Goal: Transaction & Acquisition: Obtain resource

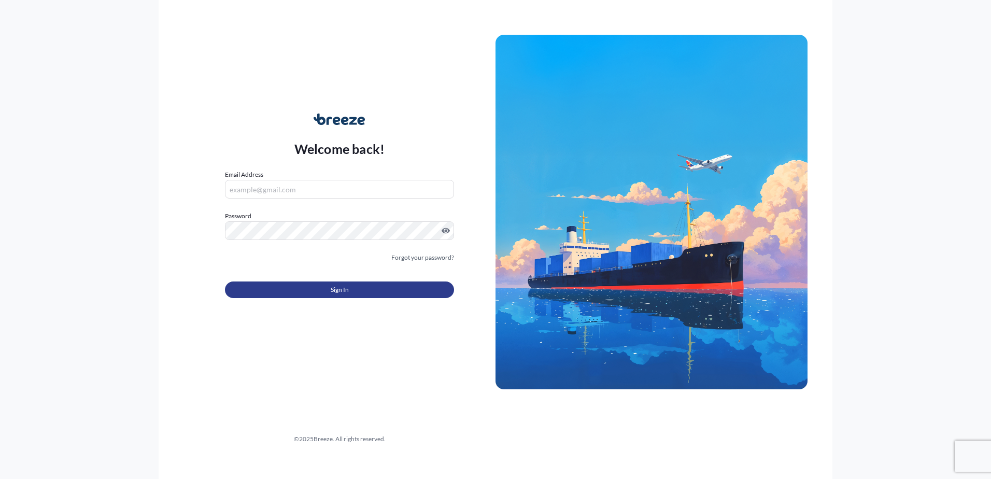
type input "[PERSON_NAME][EMAIL_ADDRESS][PERSON_NAME][DOMAIN_NAME]"
click at [304, 298] on button "Sign In" at bounding box center [339, 289] width 229 height 17
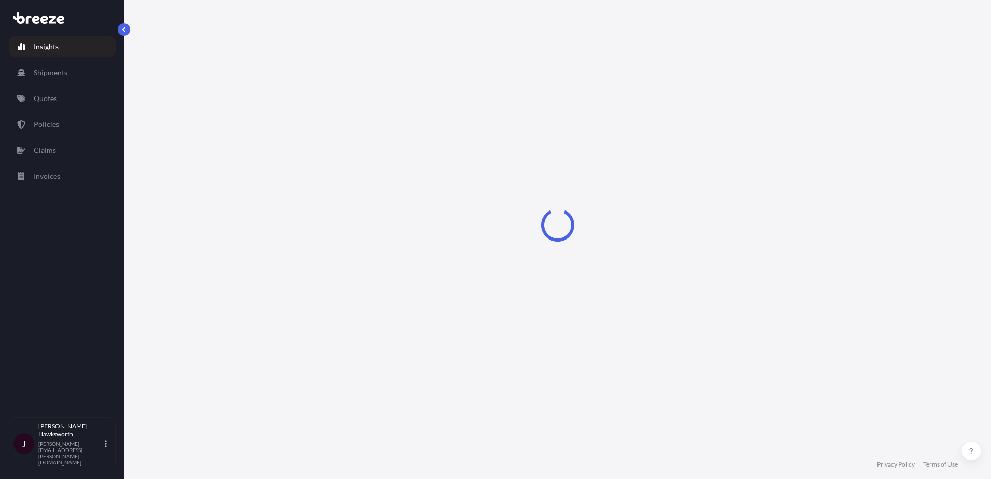
select select "2025"
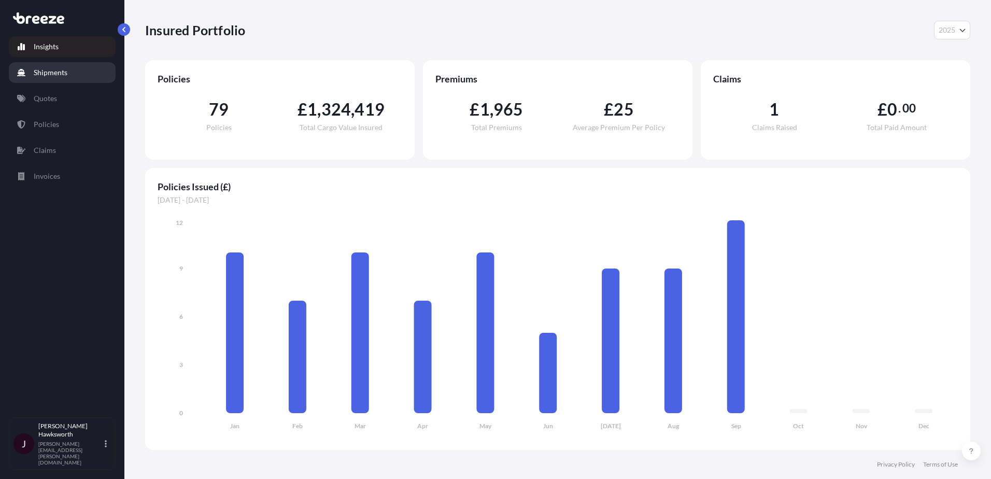
click at [86, 72] on link "Shipments" at bounding box center [62, 72] width 107 height 21
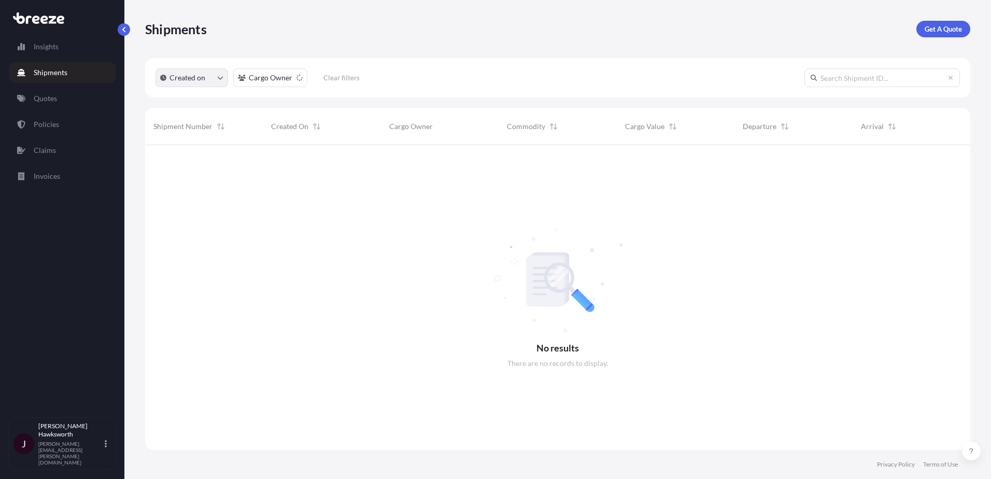
scroll to position [334, 817]
click at [964, 20] on div "Shipments Get A Quote" at bounding box center [557, 29] width 825 height 58
click at [959, 25] on p "Get A Quote" at bounding box center [943, 29] width 37 height 10
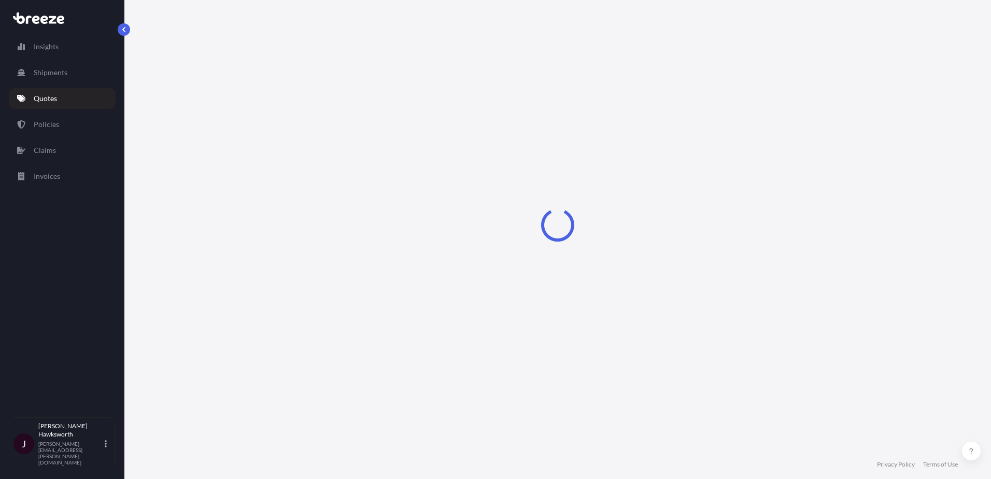
select select "Road"
select select "Sea"
select select "1"
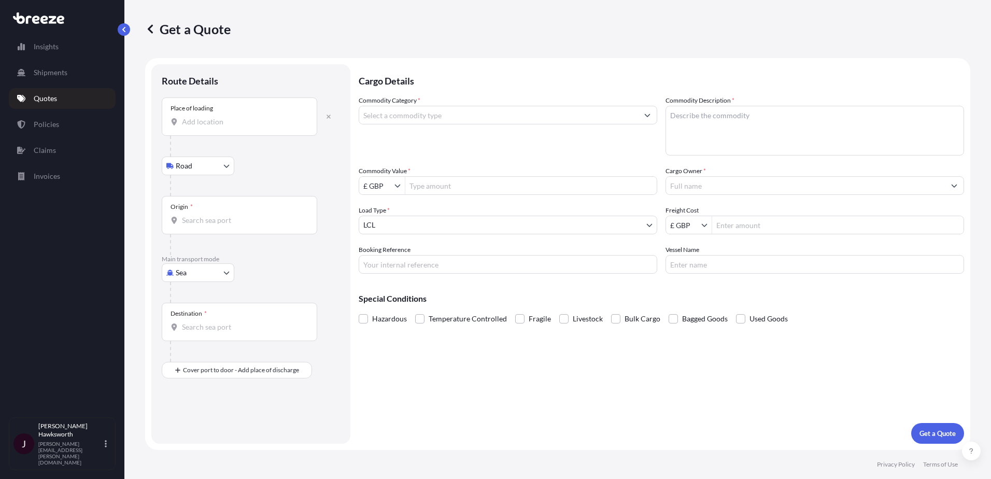
click at [207, 120] on input "Place of loading" at bounding box center [243, 122] width 122 height 10
click at [188, 119] on input "Place of loading" at bounding box center [243, 122] width 122 height 10
click at [272, 121] on input "Place of loading" at bounding box center [243, 122] width 122 height 10
paste input "32-065 [GEOGRAPHIC_DATA], [GEOGRAPHIC_DATA]"
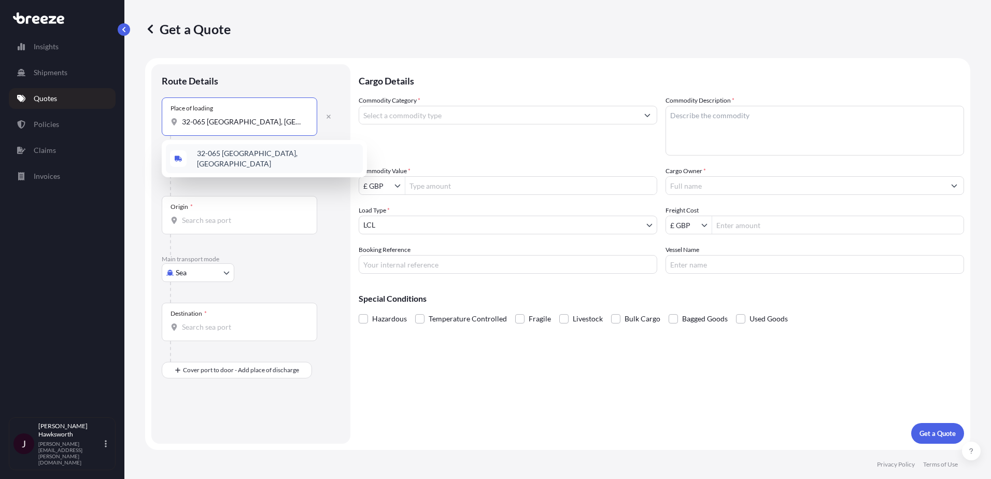
click at [287, 163] on div "32-065 [GEOGRAPHIC_DATA], [GEOGRAPHIC_DATA]" at bounding box center [264, 158] width 197 height 29
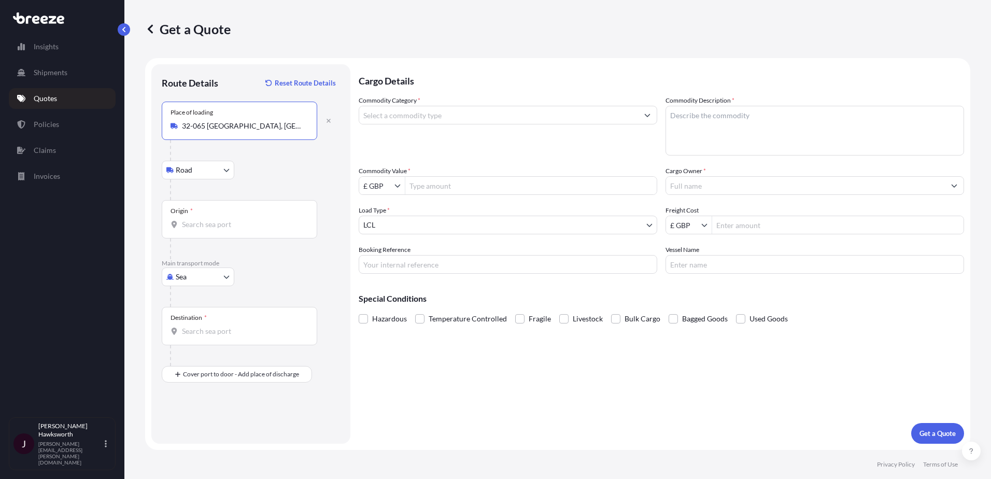
type input "32-065 [GEOGRAPHIC_DATA], [GEOGRAPHIC_DATA]"
click at [256, 214] on div "Origin *" at bounding box center [240, 219] width 156 height 38
click at [256, 219] on input "Origin *" at bounding box center [243, 224] width 122 height 10
click at [263, 196] on div at bounding box center [255, 189] width 170 height 21
click at [218, 170] on body "0 options available. 1 option available. 0 options available. Insights Shipment…" at bounding box center [495, 239] width 991 height 479
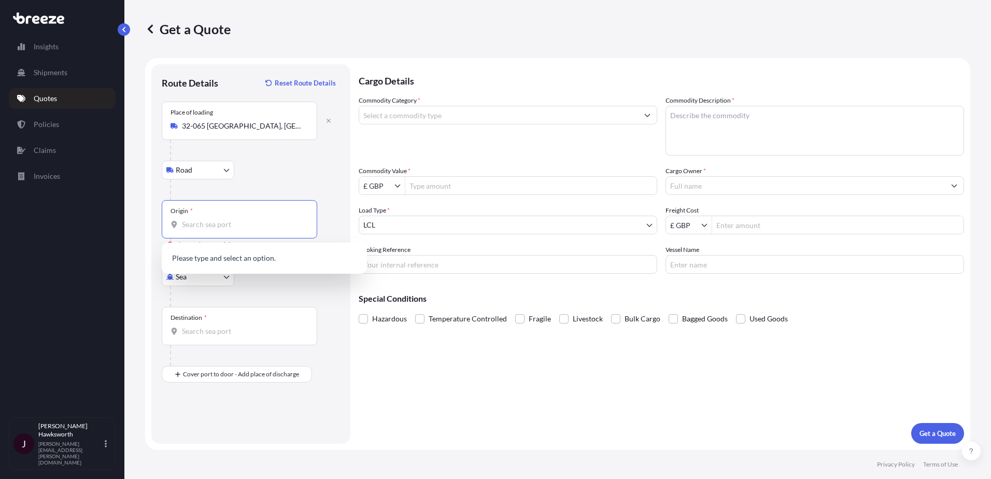
click at [249, 222] on input "Origin * Please select an origin" at bounding box center [243, 224] width 122 height 10
click at [193, 279] on body "0 options available. 0 options available. Insights Shipments Quotes Policies Cl…" at bounding box center [495, 239] width 991 height 479
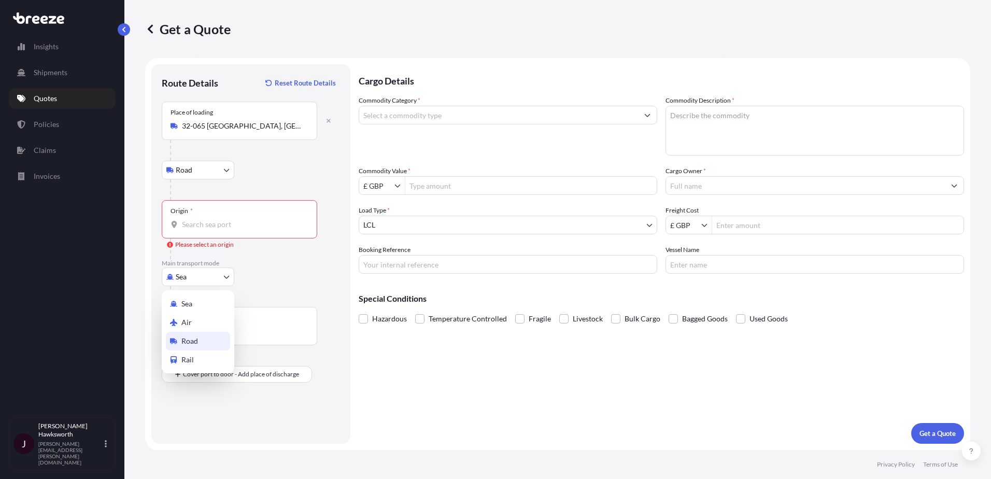
click at [190, 337] on span "Road" at bounding box center [189, 341] width 17 height 10
select select "Road"
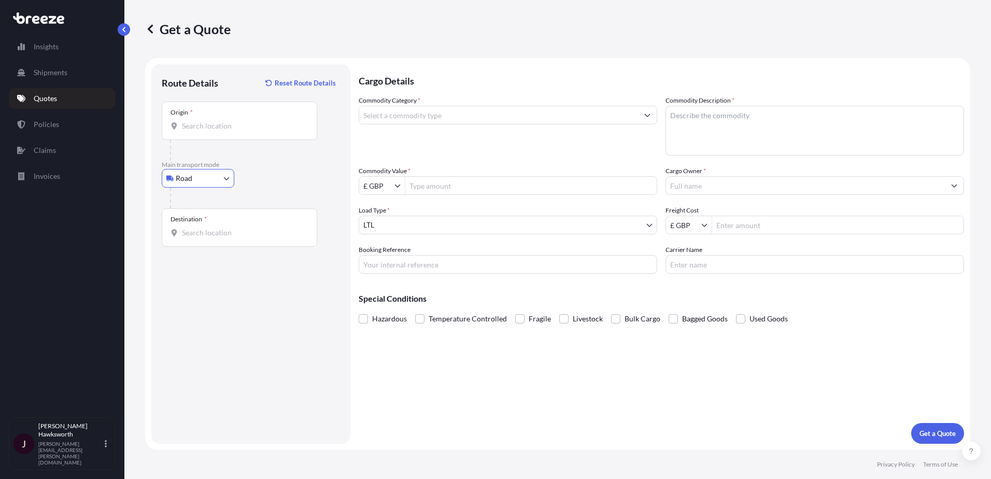
click at [213, 124] on input "Origin *" at bounding box center [243, 126] width 122 height 10
paste input "32-065 [GEOGRAPHIC_DATA], [GEOGRAPHIC_DATA]"
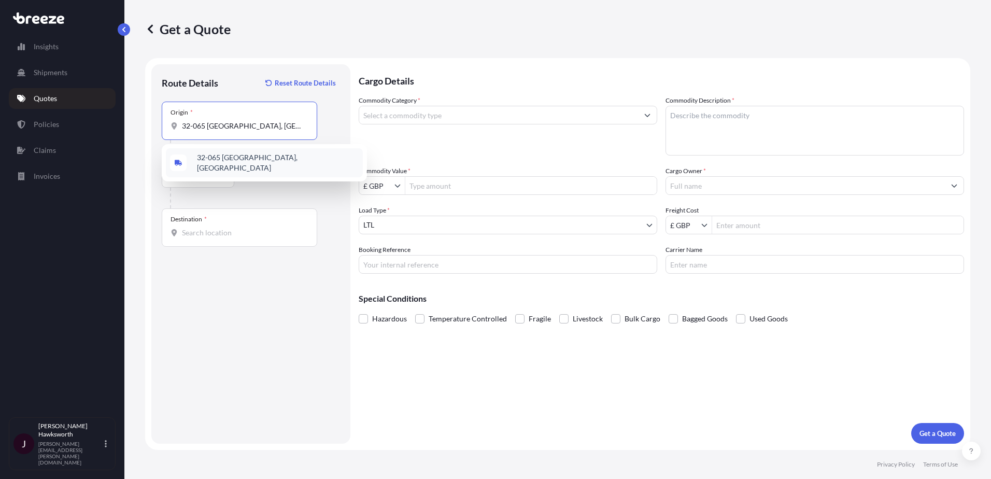
click at [236, 165] on span "32-065 [GEOGRAPHIC_DATA], [GEOGRAPHIC_DATA]" at bounding box center [278, 162] width 162 height 21
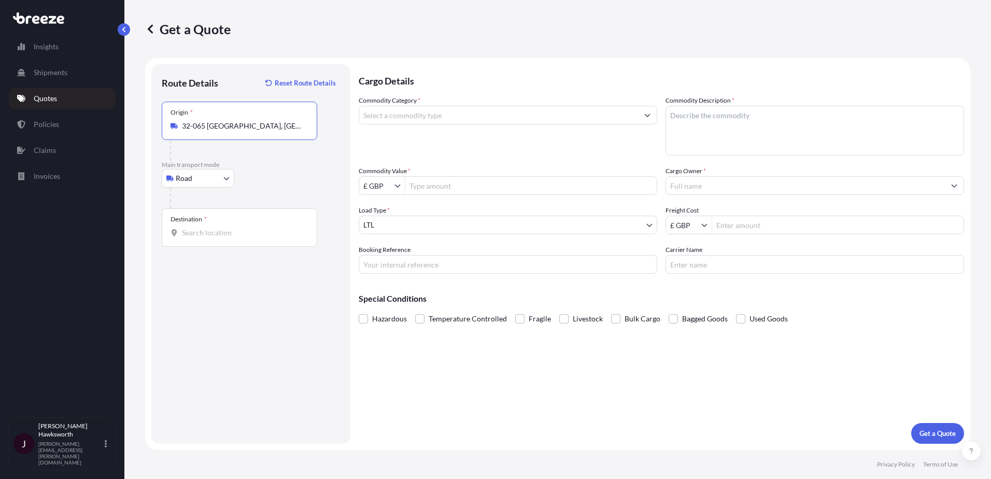
type input "32-065 [GEOGRAPHIC_DATA], [GEOGRAPHIC_DATA]"
click at [237, 213] on div "Destination *" at bounding box center [240, 227] width 156 height 38
click at [237, 228] on input "Destination *" at bounding box center [243, 233] width 122 height 10
click at [231, 228] on input "Destination * Please select a destination" at bounding box center [243, 233] width 122 height 10
paste input "Hopeman. UK IV30 5SX"
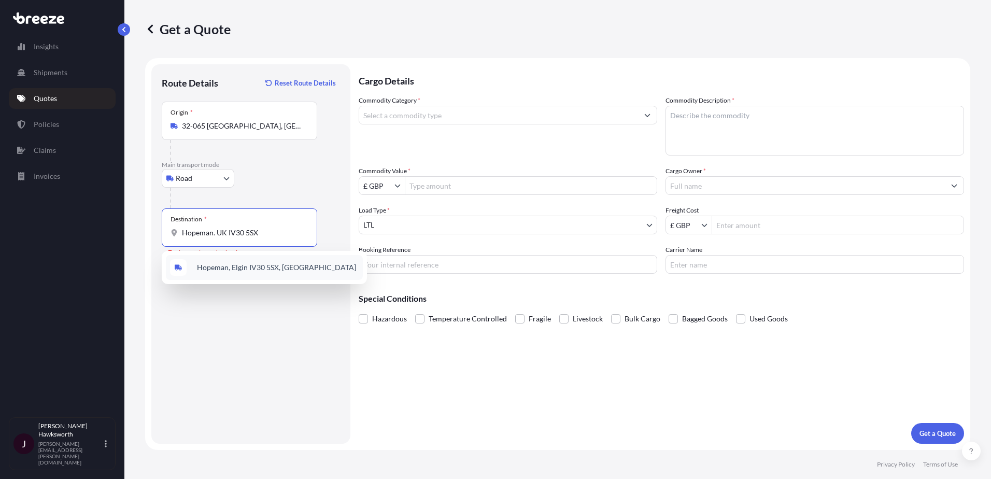
click at [228, 272] on span "Hopeman, Elgin IV30 5SX, [GEOGRAPHIC_DATA]" at bounding box center [276, 267] width 159 height 10
type input "Hopeman, Elgin IV30 5SX, [GEOGRAPHIC_DATA]"
click at [429, 124] on div at bounding box center [508, 115] width 299 height 19
click at [430, 117] on input "Commodity Category *" at bounding box center [498, 115] width 279 height 19
type input "b"
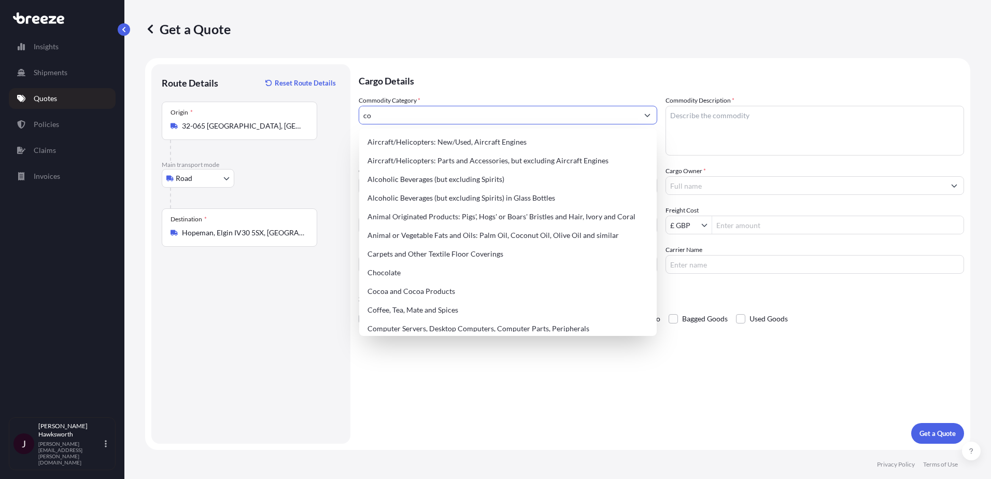
type input "c"
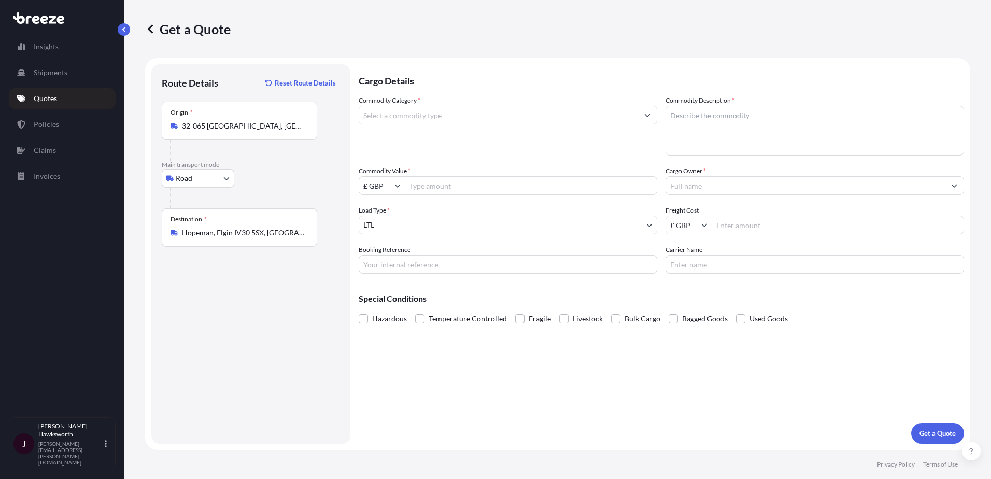
click at [371, 118] on input "Commodity Category *" at bounding box center [498, 115] width 279 height 19
click at [394, 119] on input "cons" at bounding box center [498, 115] width 279 height 19
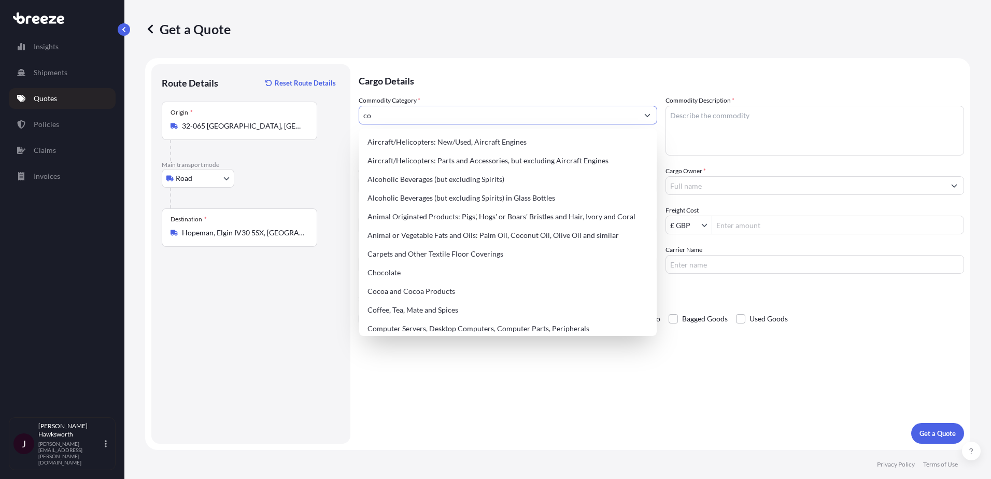
type input "c"
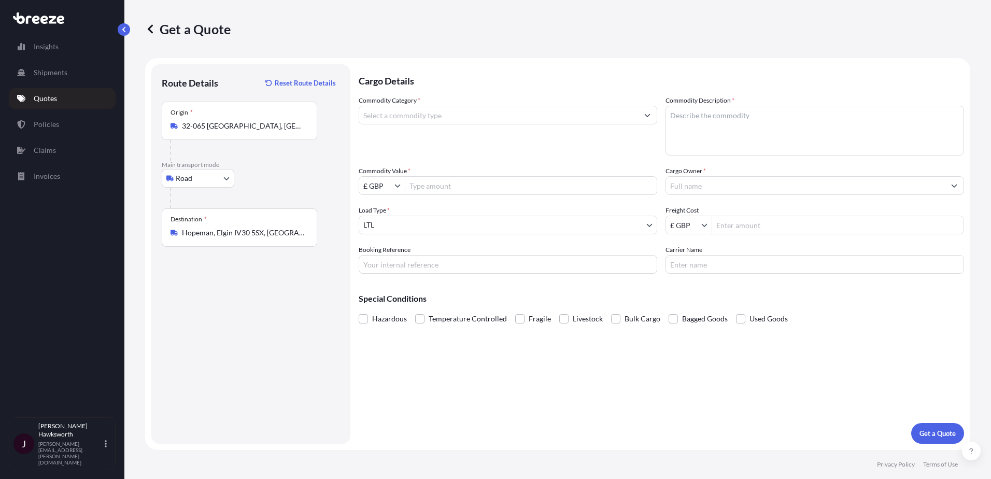
click at [475, 115] on input "Commodity Category *" at bounding box center [498, 115] width 279 height 19
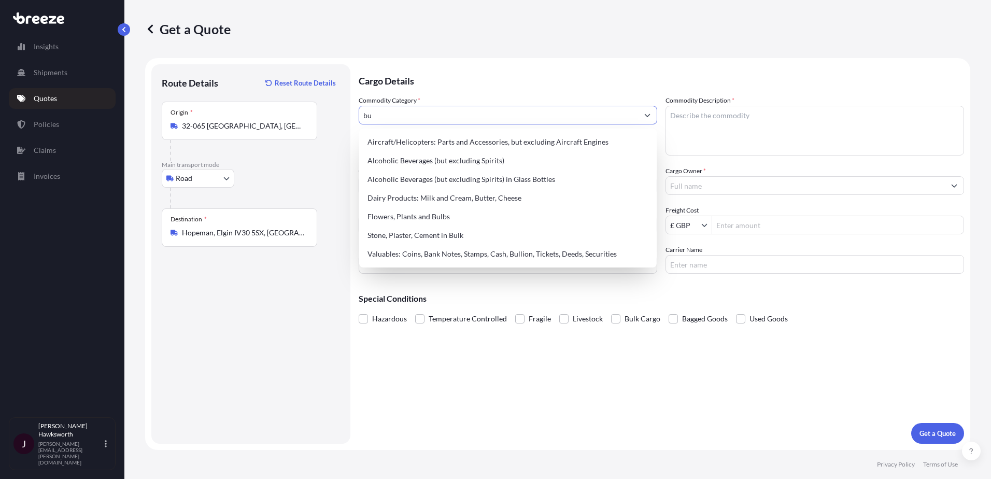
type input "b"
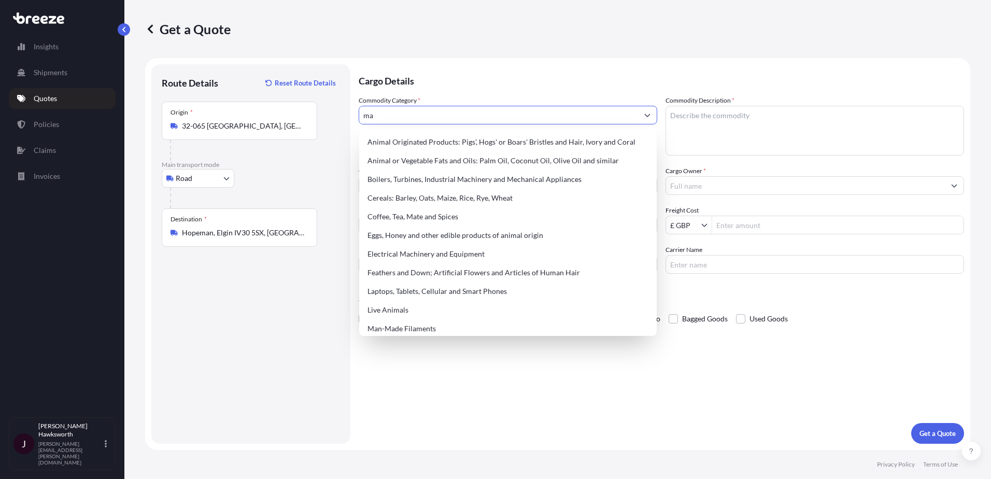
type input "m"
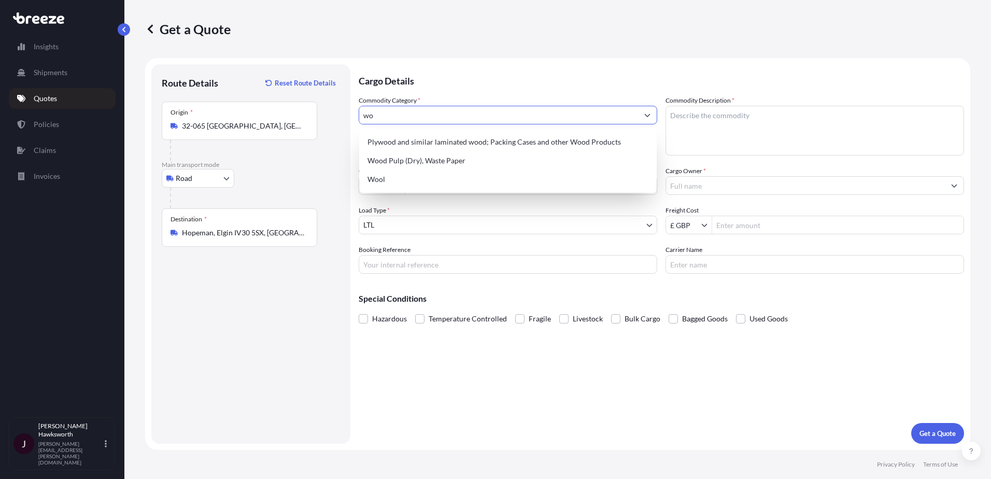
type input "w"
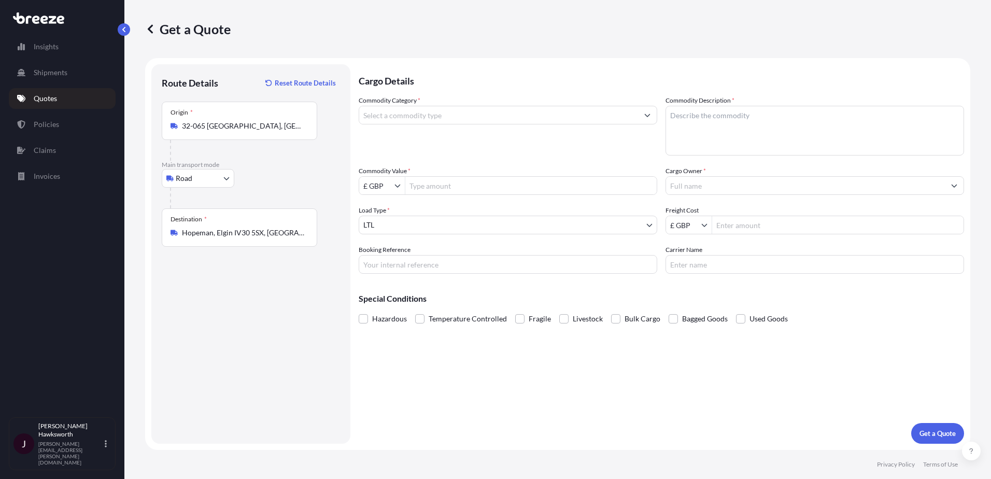
click at [554, 116] on input "Commodity Category *" at bounding box center [498, 115] width 279 height 19
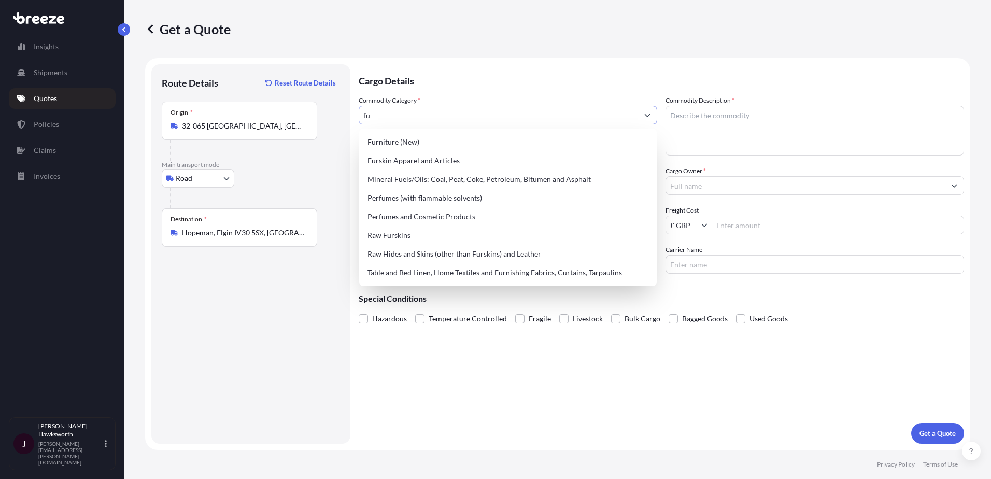
type input "f"
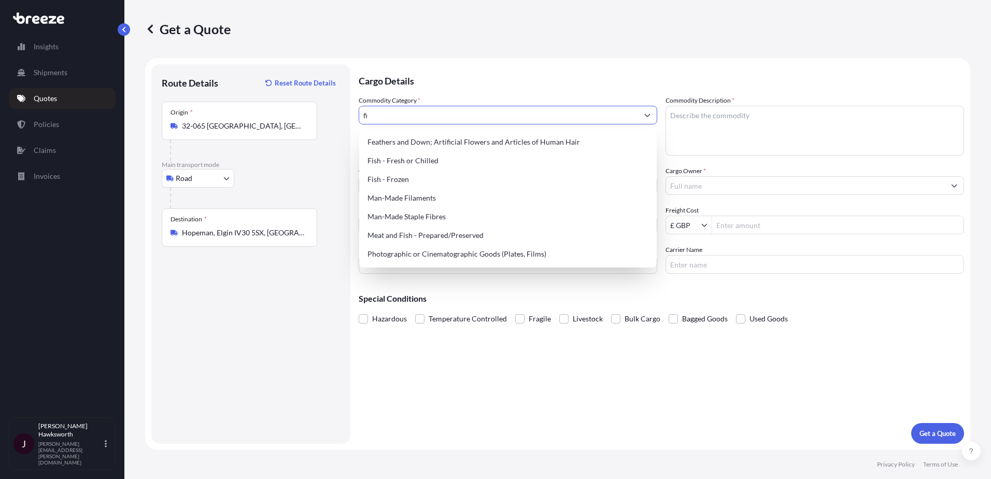
type input "f"
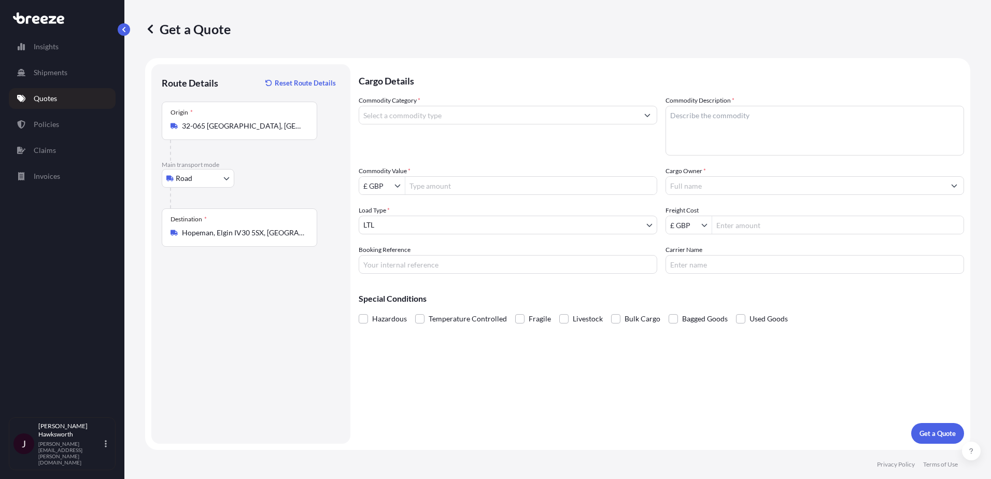
click at [496, 116] on input "Commodity Category *" at bounding box center [498, 115] width 279 height 19
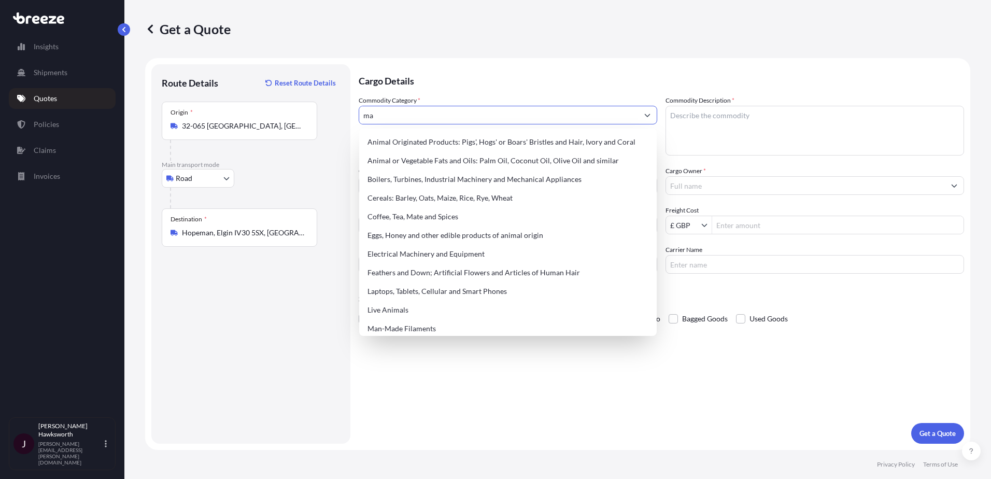
type input "m"
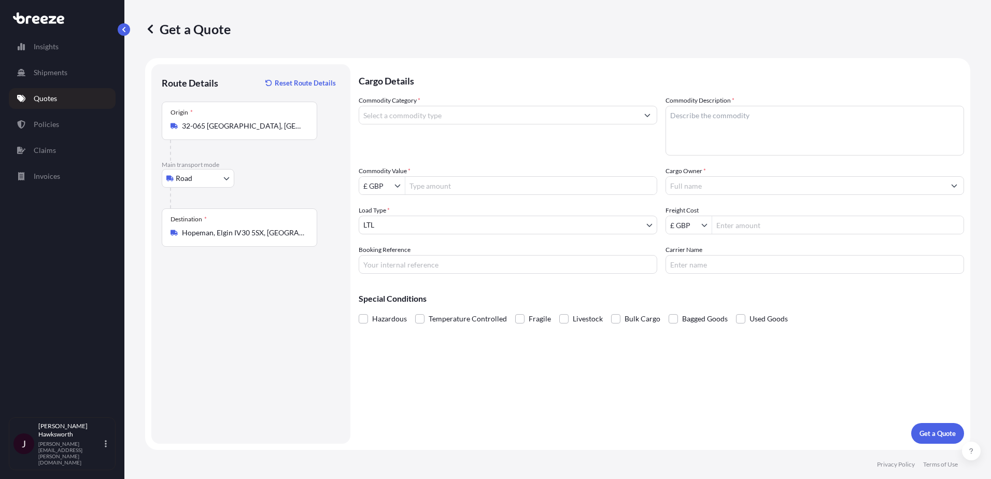
click at [459, 111] on input "Commodity Category *" at bounding box center [498, 115] width 279 height 19
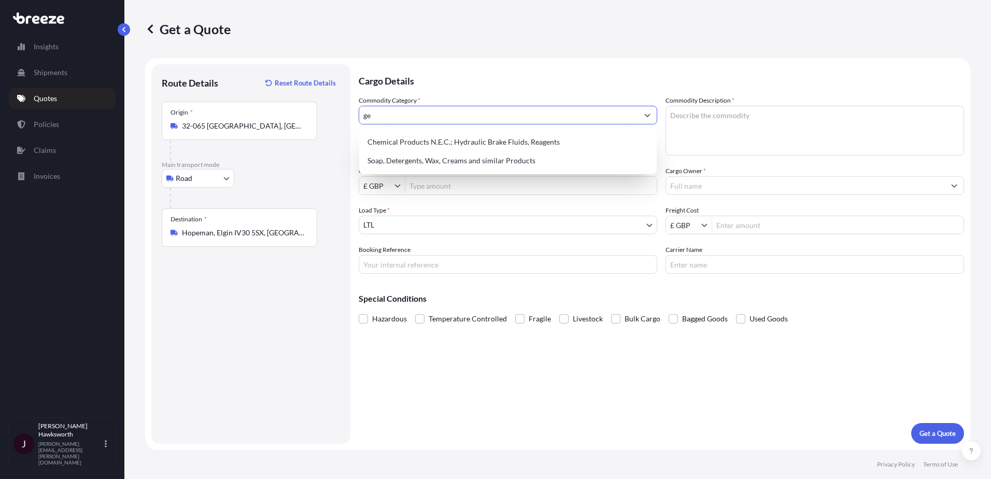
type input "g"
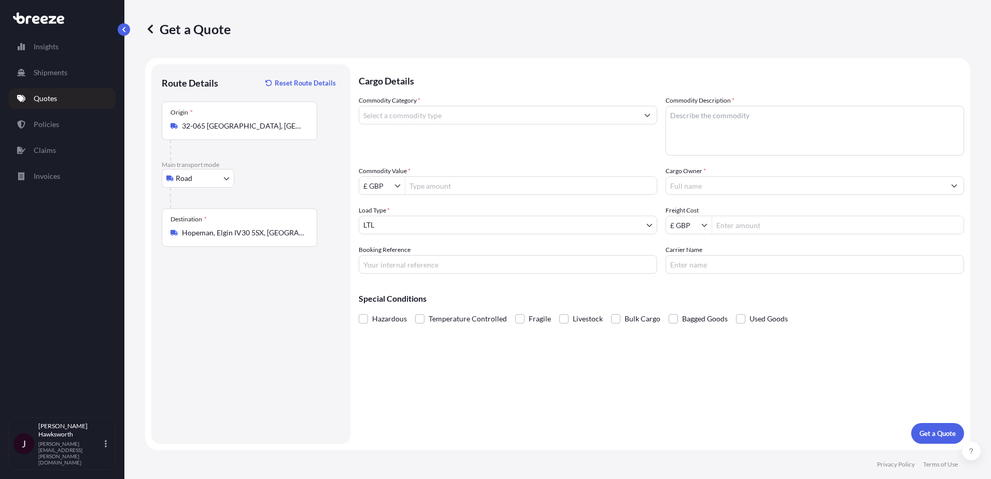
click at [444, 114] on input "Commodity Category *" at bounding box center [498, 115] width 279 height 19
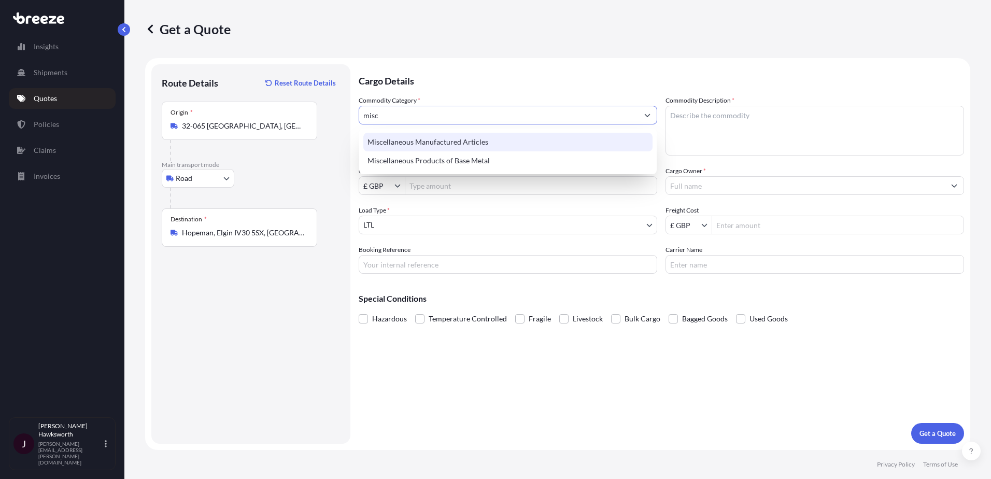
click at [478, 146] on div "Miscellaneous Manufactured Articles" at bounding box center [507, 142] width 289 height 19
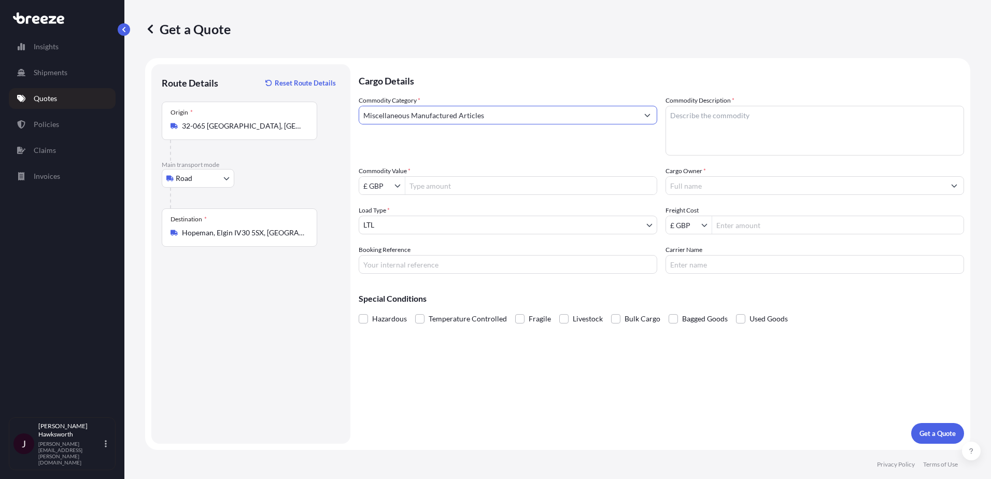
drag, startPoint x: 487, startPoint y: 116, endPoint x: 279, endPoint y: 118, distance: 207.9
click at [279, 118] on form "Route Details Reset Route Details Place of loading Road Road Rail Origin * 32-0…" at bounding box center [557, 254] width 825 height 392
click at [581, 116] on input "Aircraft/Helicopters: Parts and Accessories, but excluding Aircraft Engines" at bounding box center [498, 115] width 279 height 19
drag, startPoint x: 616, startPoint y: 119, endPoint x: 267, endPoint y: 101, distance: 348.8
click at [267, 101] on form "Route Details Reset Route Details Place of loading Road Road Rail Origin * 32-0…" at bounding box center [557, 254] width 825 height 392
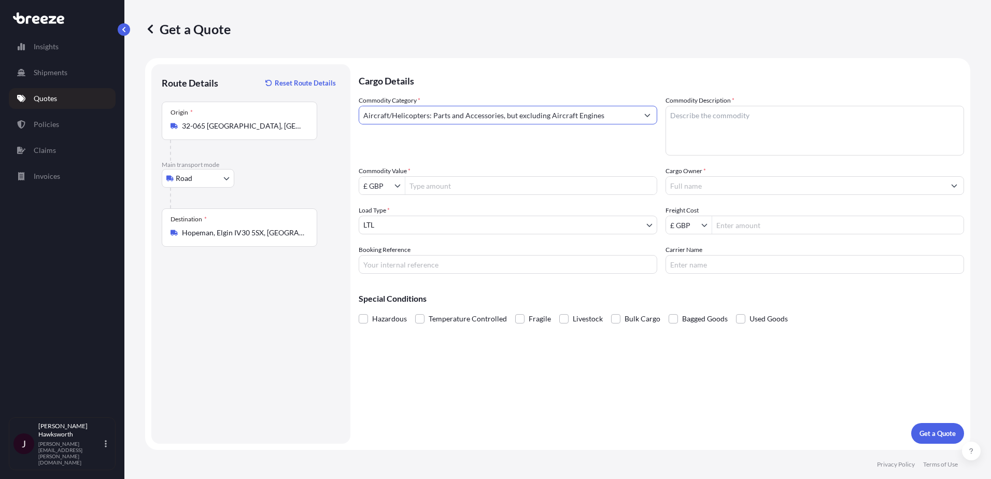
paste input "Miscellaneous Manufactured Articl"
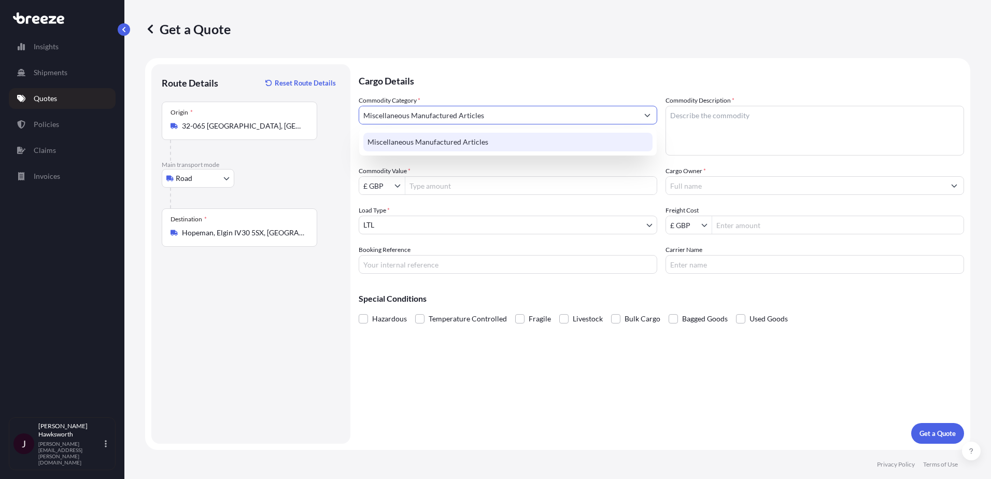
click at [393, 142] on div "Miscellaneous Manufactured Articles" at bounding box center [507, 142] width 289 height 19
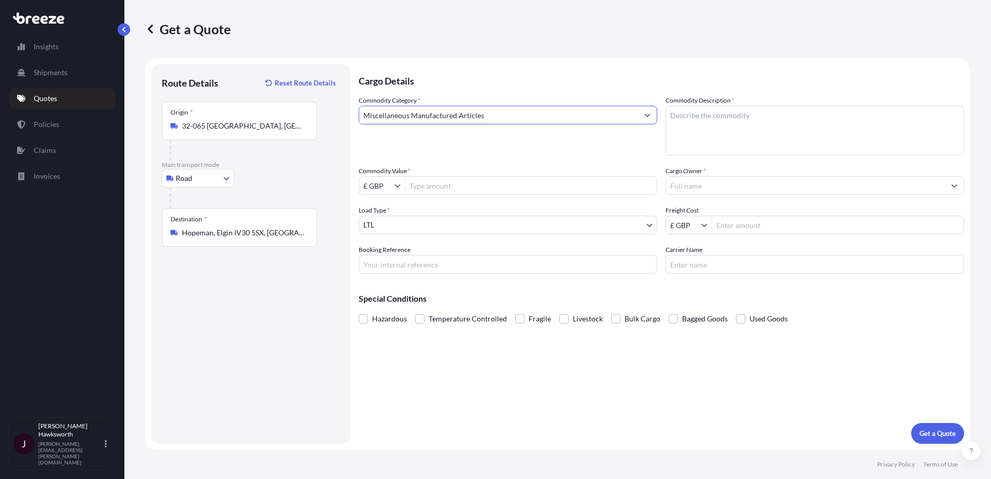
type input "Miscellaneous Manufactured Articles"
click at [428, 181] on input "Commodity Value *" at bounding box center [530, 185] width 251 height 19
type input "180,000"
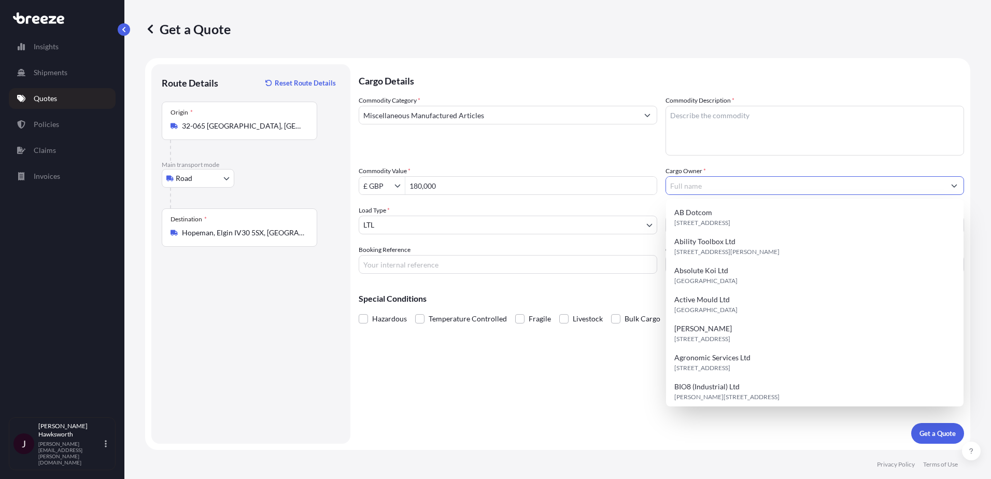
click at [414, 224] on body "180,000 15 options available. Insights Shipments Quotes Policies Claims Invoice…" at bounding box center [495, 239] width 991 height 479
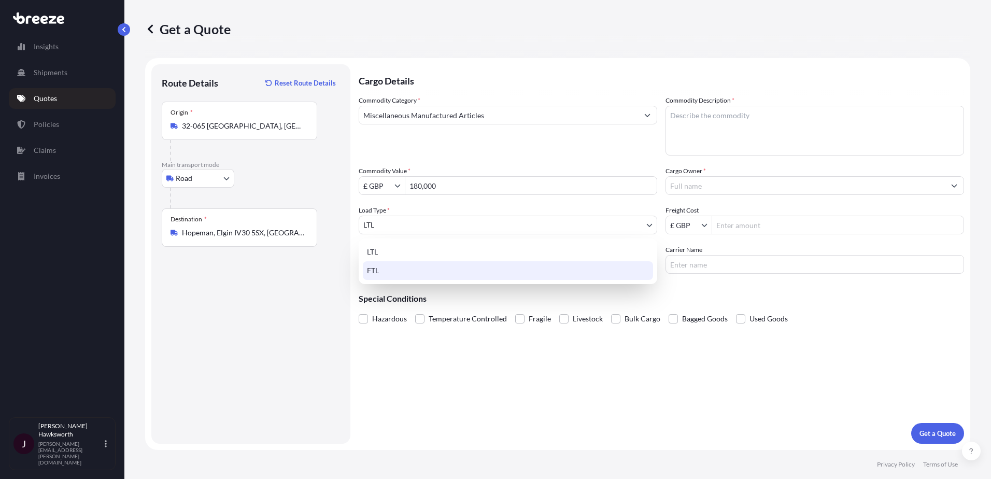
click at [403, 275] on div "FTL" at bounding box center [508, 270] width 290 height 19
select select "2"
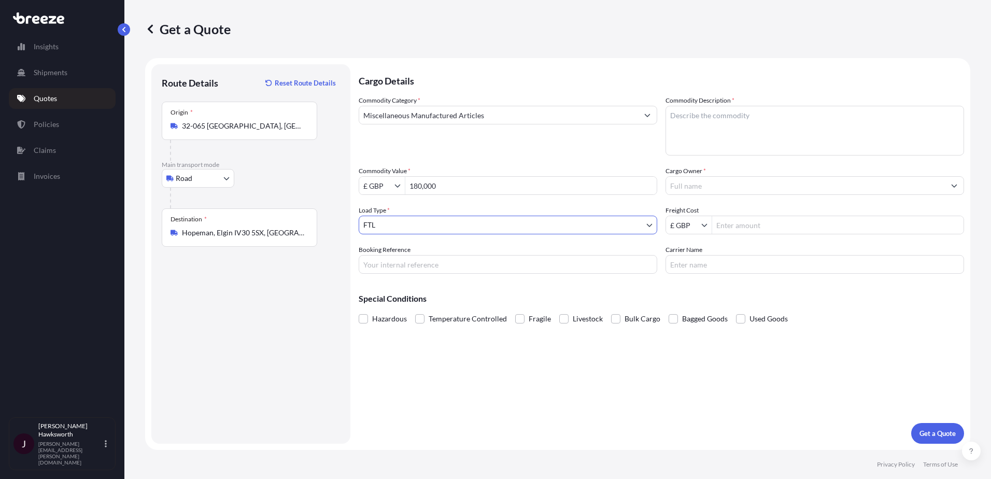
click at [412, 258] on input "Booking Reference" at bounding box center [508, 264] width 299 height 19
type input "[PERSON_NAME]"
click at [724, 188] on input "Cargo Owner *" at bounding box center [805, 185] width 279 height 19
click at [713, 182] on input "Cargo Owner *" at bounding box center [805, 185] width 279 height 19
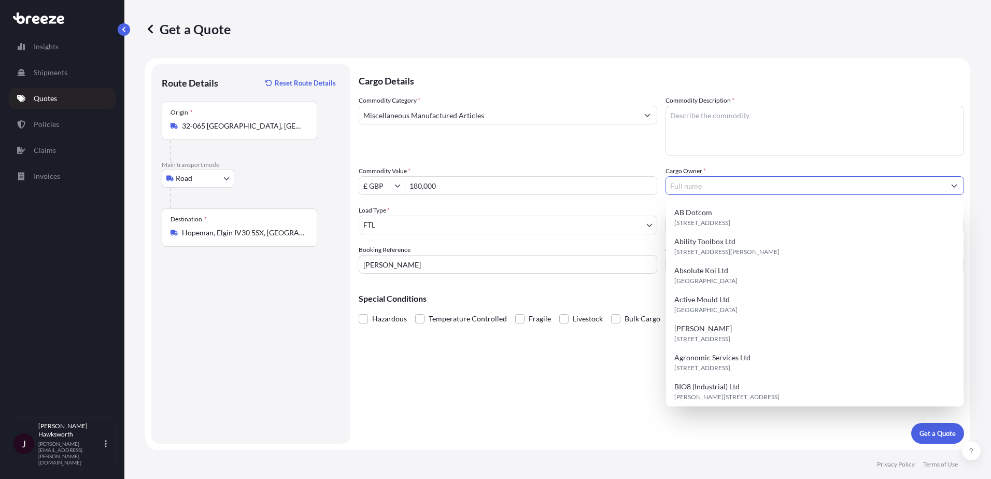
paste input "Advanced Drilling Fluids Ltd"
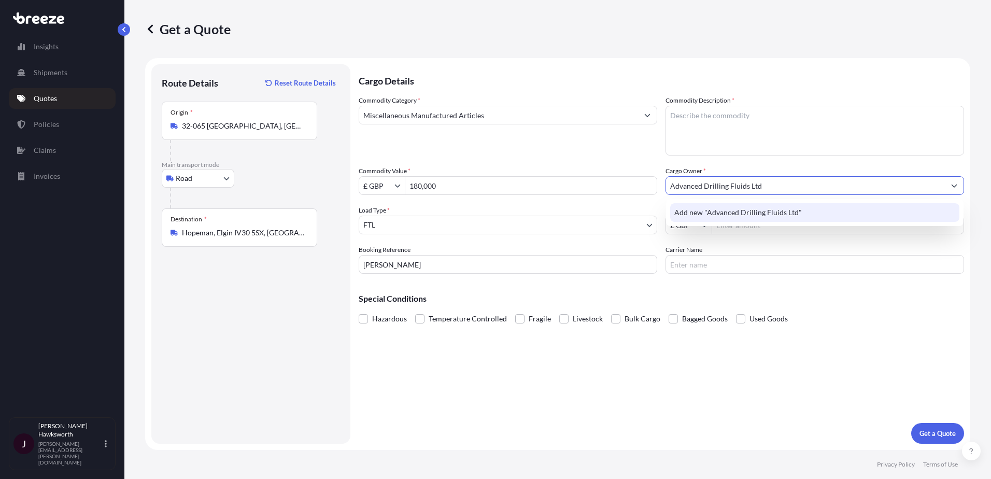
click at [736, 211] on span "Add new "Advanced Drilling Fluids Ltd"" at bounding box center [738, 212] width 128 height 10
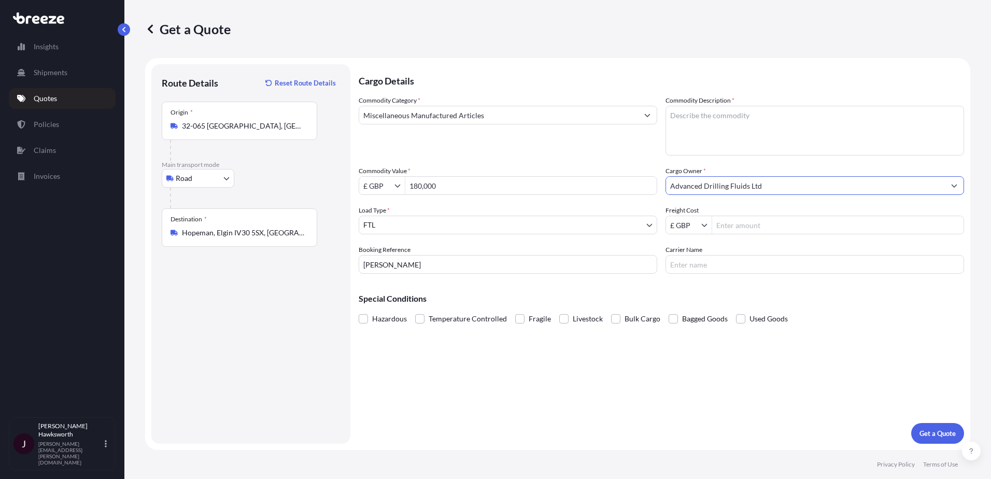
type input "Advanced Drilling Fluids Ltd"
click at [740, 220] on input "Freight Cost" at bounding box center [837, 225] width 251 height 19
click at [732, 224] on input "Freight Cost" at bounding box center [837, 225] width 251 height 19
paste input "7,849.00"
type input "7,849"
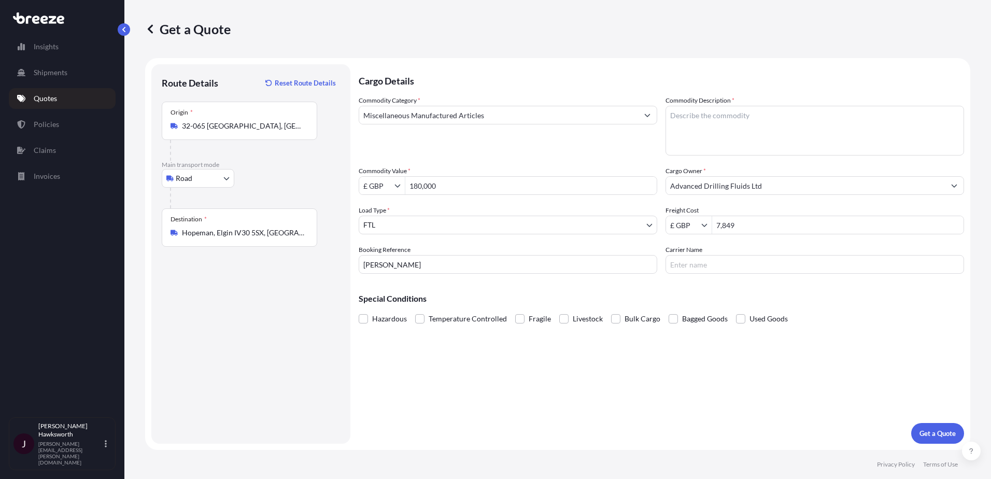
click at [739, 274] on div "Cargo Details Commodity Category * Miscellaneous Manufactured Articles Commodit…" at bounding box center [661, 253] width 605 height 379
click at [737, 137] on textarea "Commodity Description *" at bounding box center [815, 131] width 299 height 50
type textarea "Prefabricated Housing Kit"
click at [949, 431] on p "Get a Quote" at bounding box center [938, 433] width 36 height 10
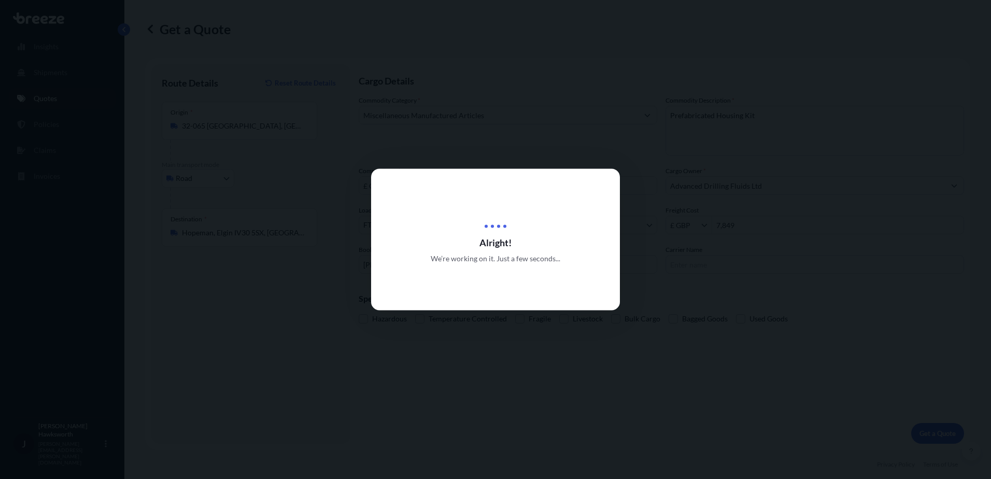
click at [654, 331] on div at bounding box center [495, 239] width 991 height 479
select select "Road"
select select "2"
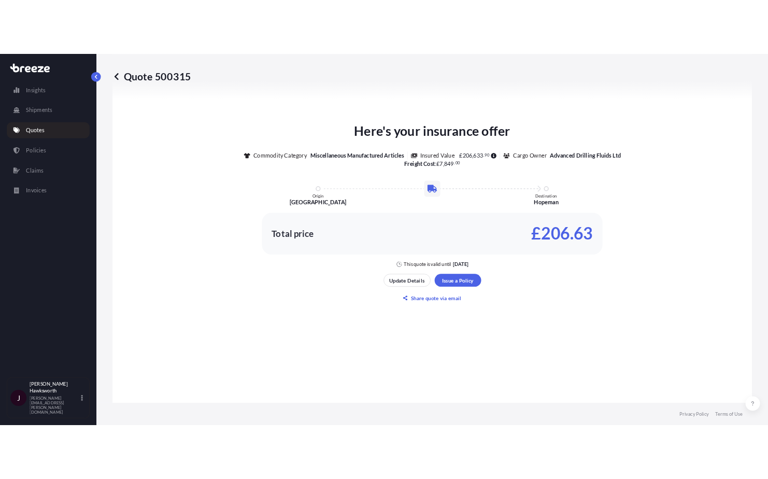
scroll to position [416, 0]
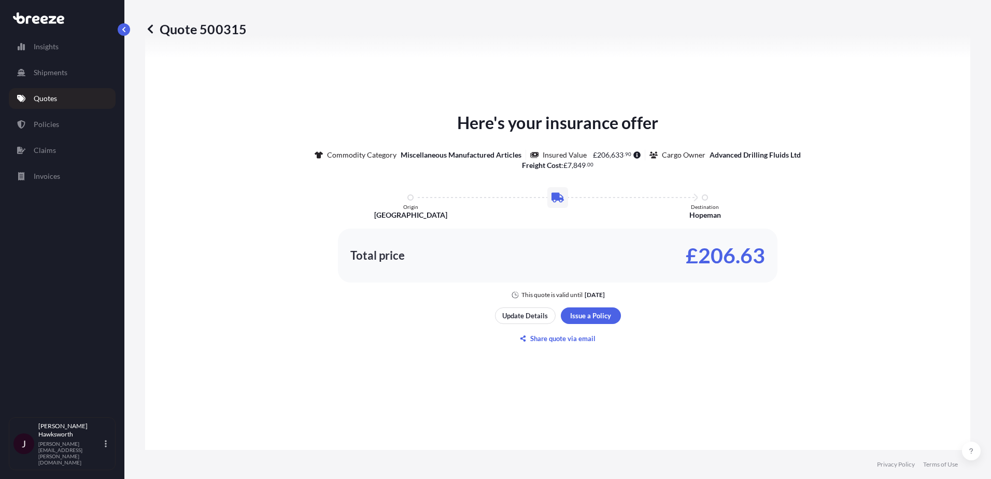
drag, startPoint x: 562, startPoint y: 187, endPoint x: 573, endPoint y: 180, distance: 13.2
click at [562, 187] on div at bounding box center [557, 197] width 21 height 21
click at [246, 178] on div "Here's your insurance offer Commodity Category Miscellaneous Manufactured Artic…" at bounding box center [558, 204] width 796 height 189
drag, startPoint x: 595, startPoint y: 154, endPoint x: 628, endPoint y: 154, distance: 33.2
click at [628, 154] on span "£ 206 , 633 . 90" at bounding box center [616, 154] width 50 height 7
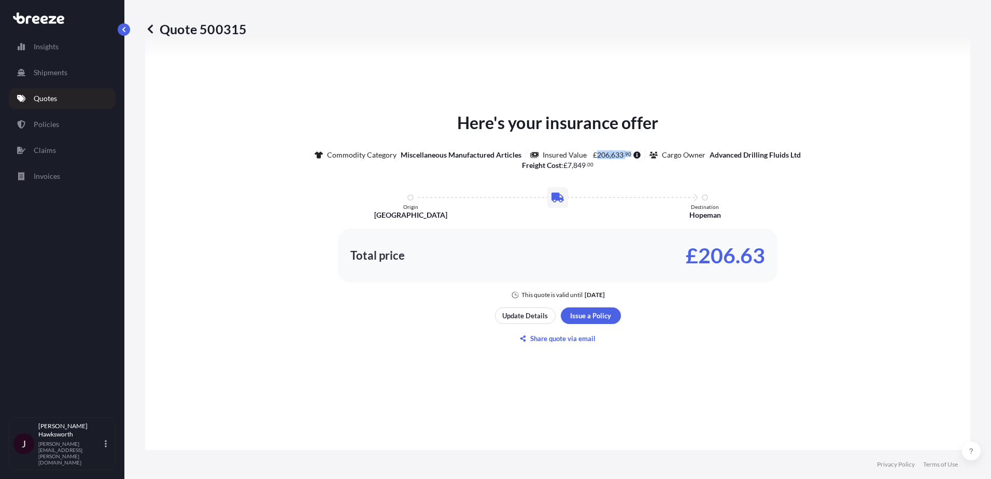
copy span "206 , 633 . 90"
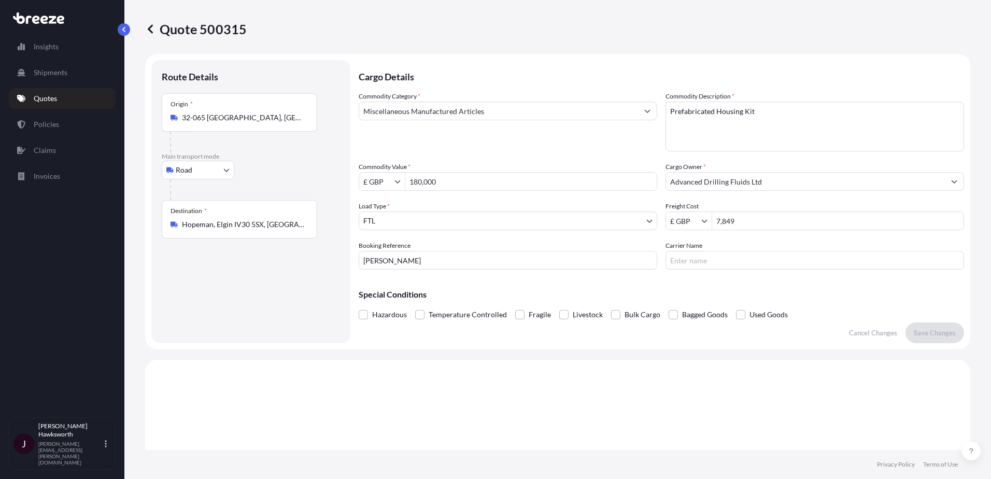
scroll to position [0, 0]
